Goal: Use online tool/utility

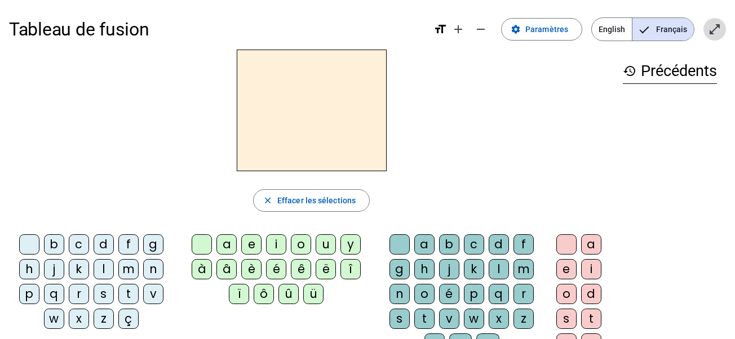
click at [720, 24] on mat-icon "open_in_full" at bounding box center [715, 30] width 14 height 14
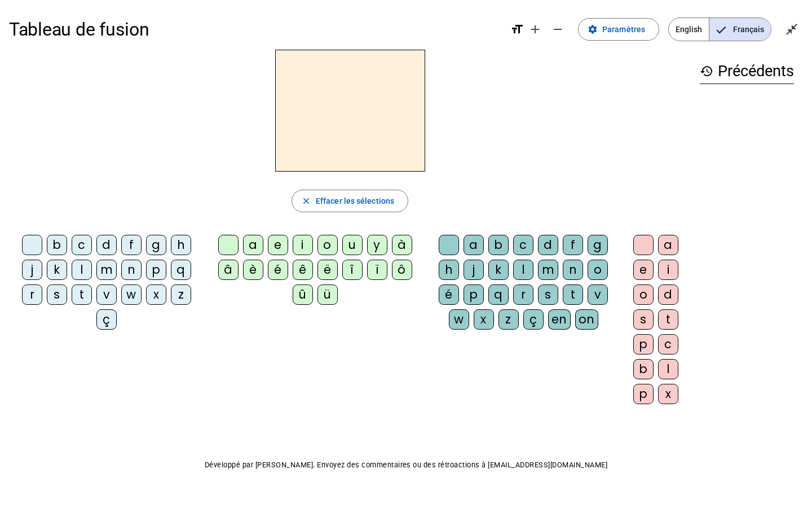
click at [105, 244] on div "d" at bounding box center [106, 245] width 20 height 20
click at [355, 243] on div "u" at bounding box center [352, 245] width 20 height 20
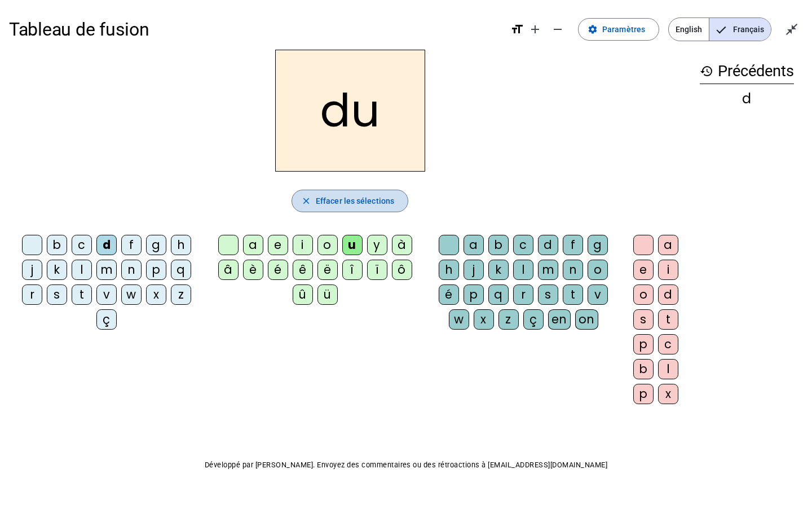
click at [374, 197] on span "Effacer les sélections" at bounding box center [355, 201] width 78 height 14
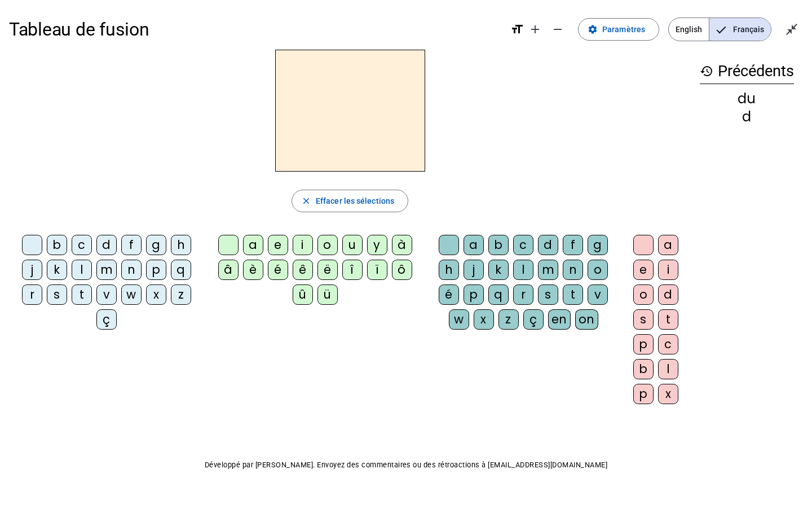
click at [83, 294] on div "t" at bounding box center [82, 294] width 20 height 20
click at [350, 245] on div "u" at bounding box center [352, 245] width 20 height 20
click at [370, 120] on h2 "tu" at bounding box center [350, 111] width 150 height 122
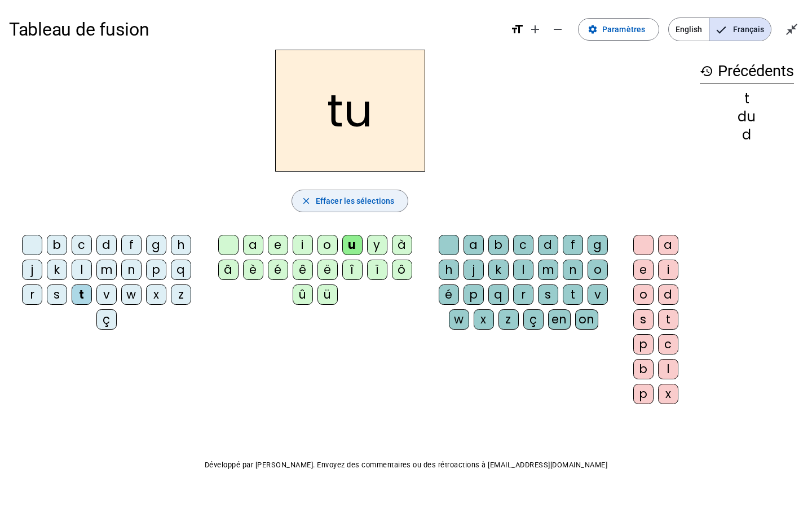
click at [364, 201] on span "Effacer les sélections" at bounding box center [355, 201] width 78 height 14
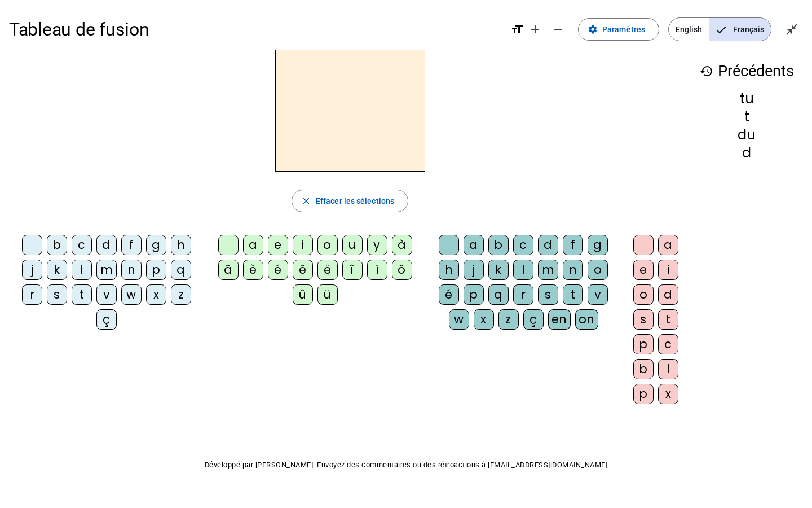
click at [87, 293] on div "t" at bounding box center [82, 294] width 20 height 20
click at [255, 241] on div "a" at bounding box center [253, 245] width 20 height 20
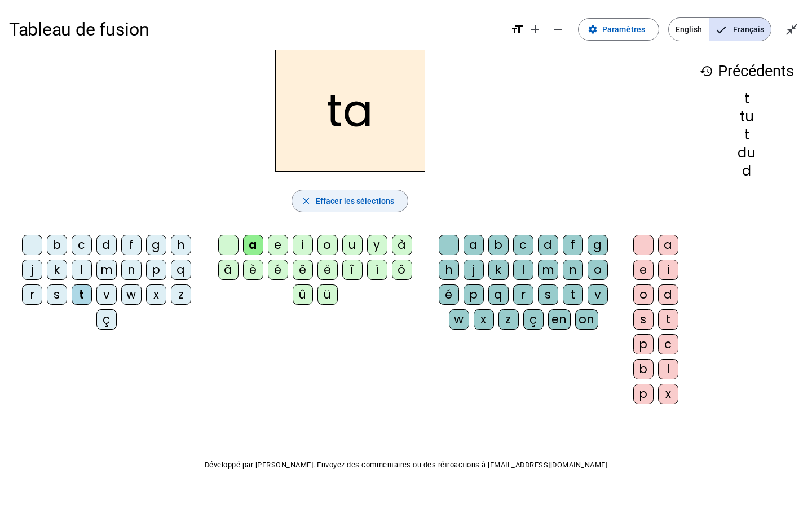
click at [356, 200] on span "Effacer les sélections" at bounding box center [355, 201] width 78 height 14
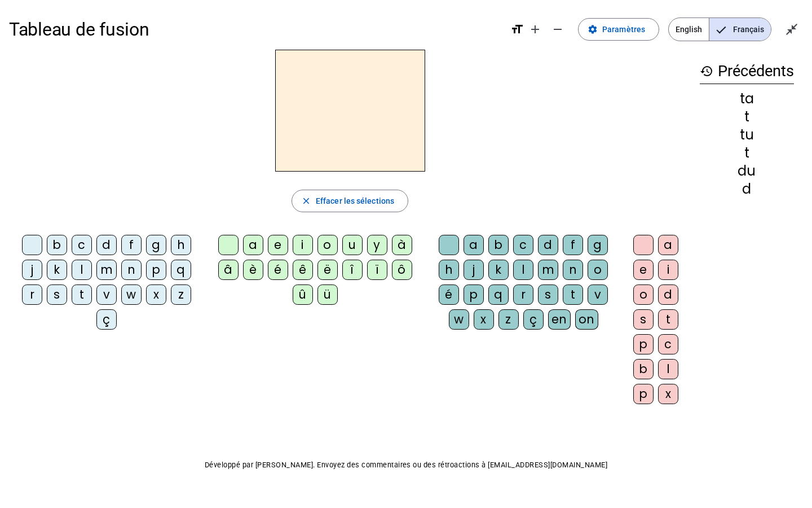
click at [82, 289] on div "t" at bounding box center [82, 294] width 20 height 20
click at [283, 244] on div "e" at bounding box center [278, 245] width 20 height 20
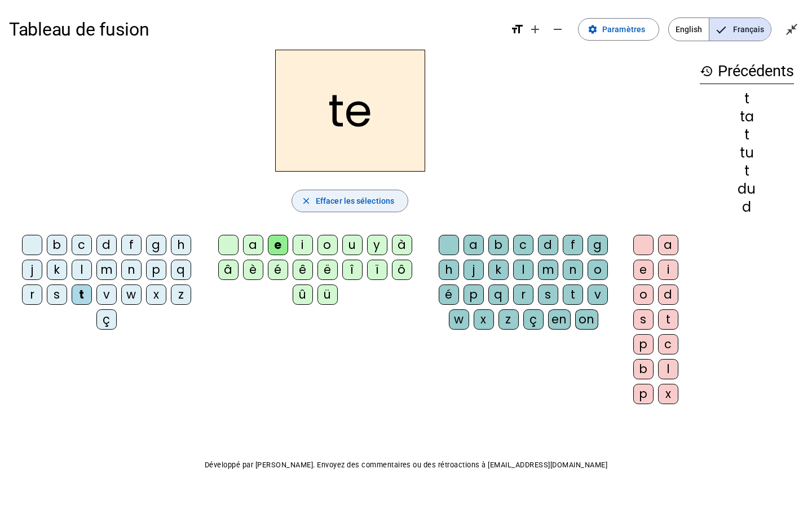
click at [359, 195] on span "Effacer les sélections" at bounding box center [355, 201] width 78 height 14
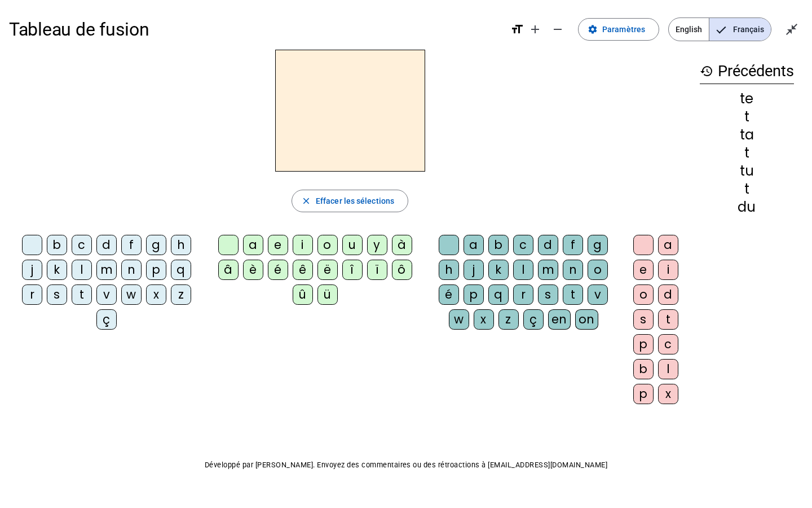
click at [109, 242] on div "d" at bounding box center [106, 245] width 20 height 20
click at [271, 244] on div "e" at bounding box center [278, 245] width 20 height 20
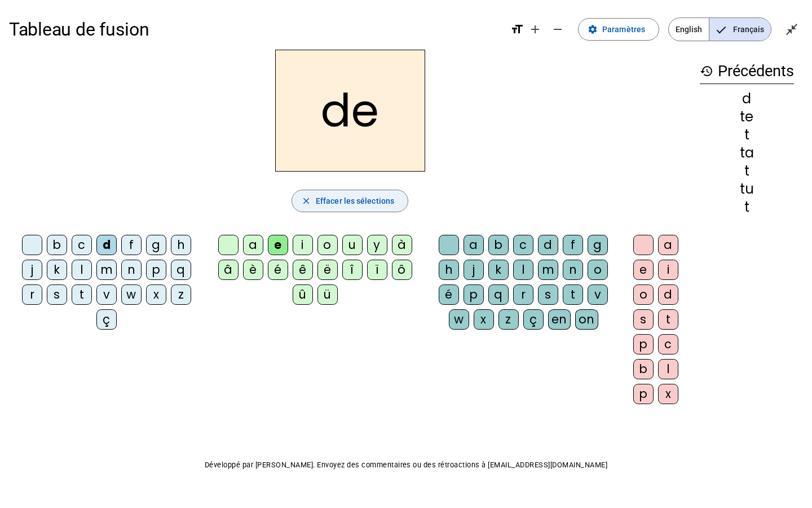
click at [355, 206] on span "Effacer les sélections" at bounding box center [355, 201] width 78 height 14
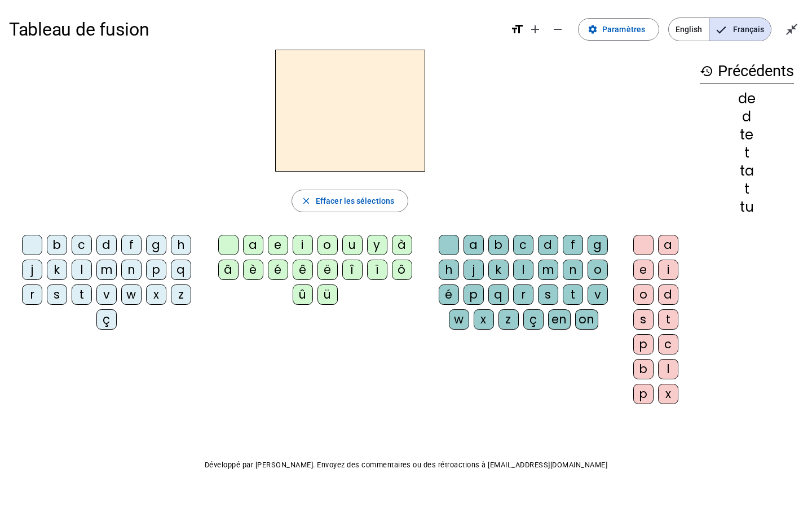
click at [32, 271] on div "j" at bounding box center [32, 269] width 20 height 20
click at [280, 239] on div "e" at bounding box center [278, 245] width 20 height 20
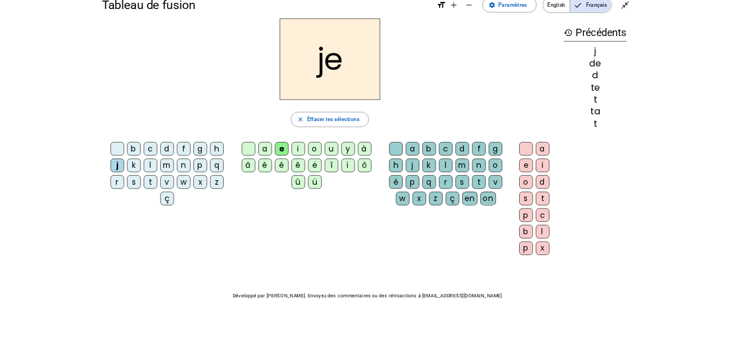
scroll to position [23, 0]
